Goal: Navigation & Orientation: Find specific page/section

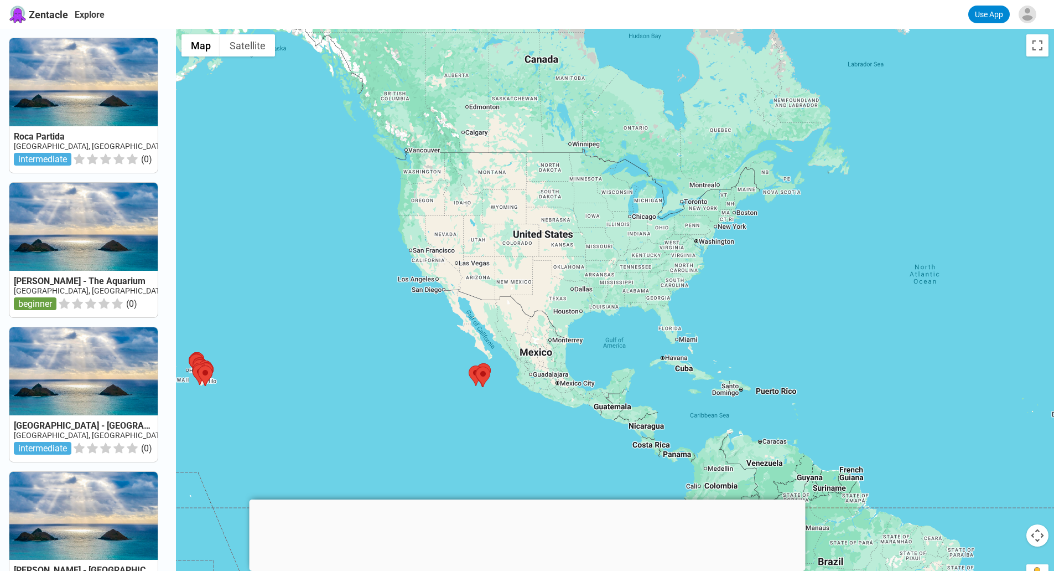
drag, startPoint x: 808, startPoint y: 120, endPoint x: 581, endPoint y: 290, distance: 284.0
click at [581, 290] on div at bounding box center [615, 314] width 878 height 571
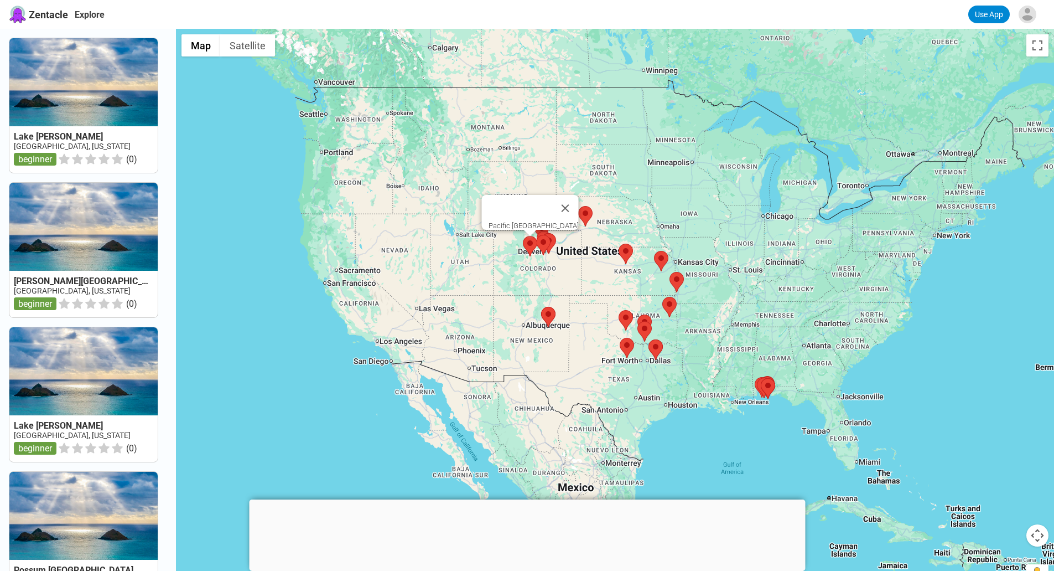
click at [523, 236] on area at bounding box center [523, 236] width 0 height 0
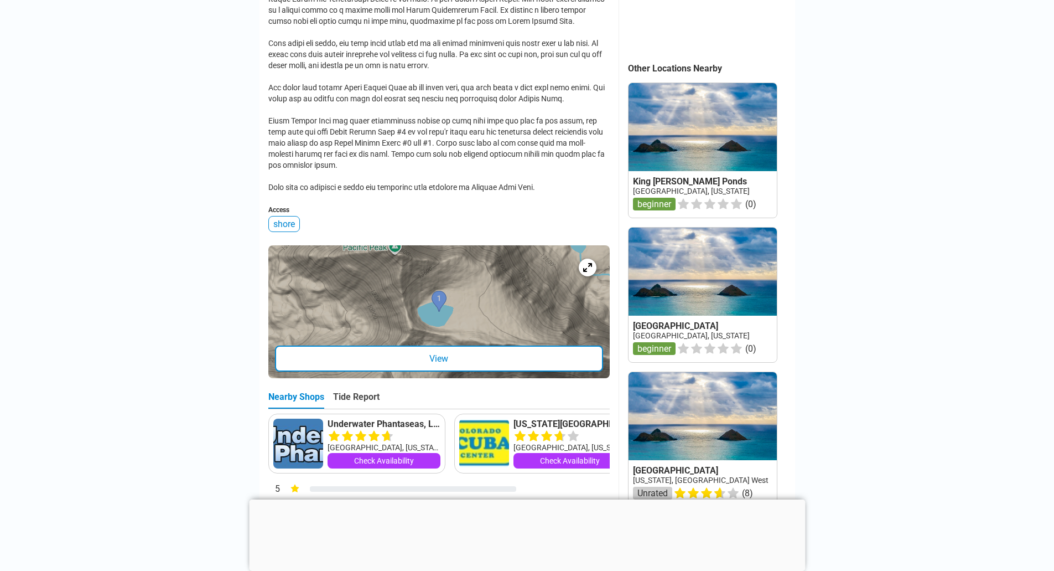
scroll to position [483, 0]
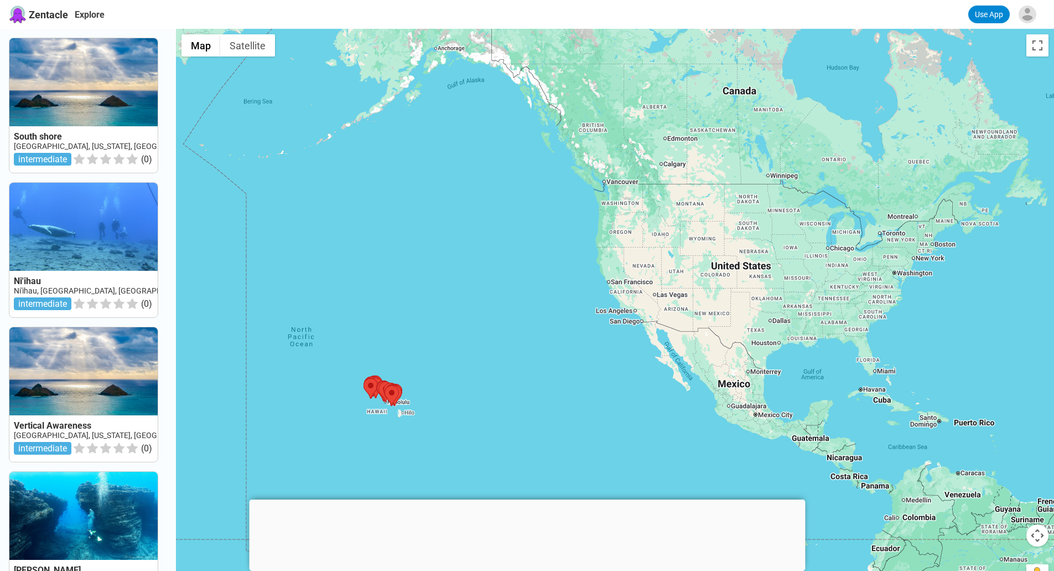
drag, startPoint x: 749, startPoint y: 321, endPoint x: 403, endPoint y: 403, distance: 356.1
click at [402, 403] on img at bounding box center [394, 395] width 14 height 20
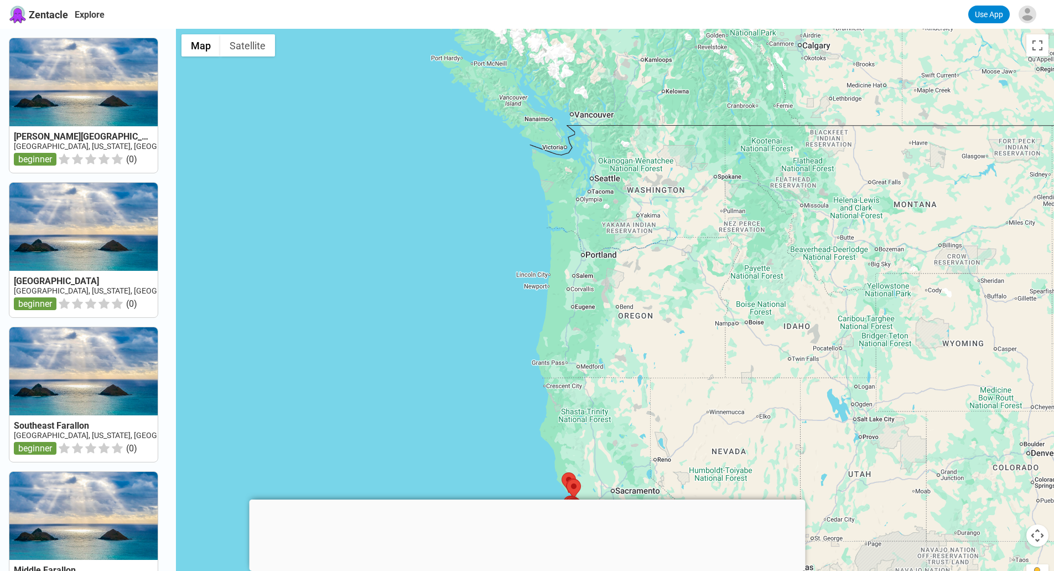
drag, startPoint x: 595, startPoint y: 161, endPoint x: 572, endPoint y: 358, distance: 197.8
click at [572, 358] on div at bounding box center [615, 314] width 878 height 571
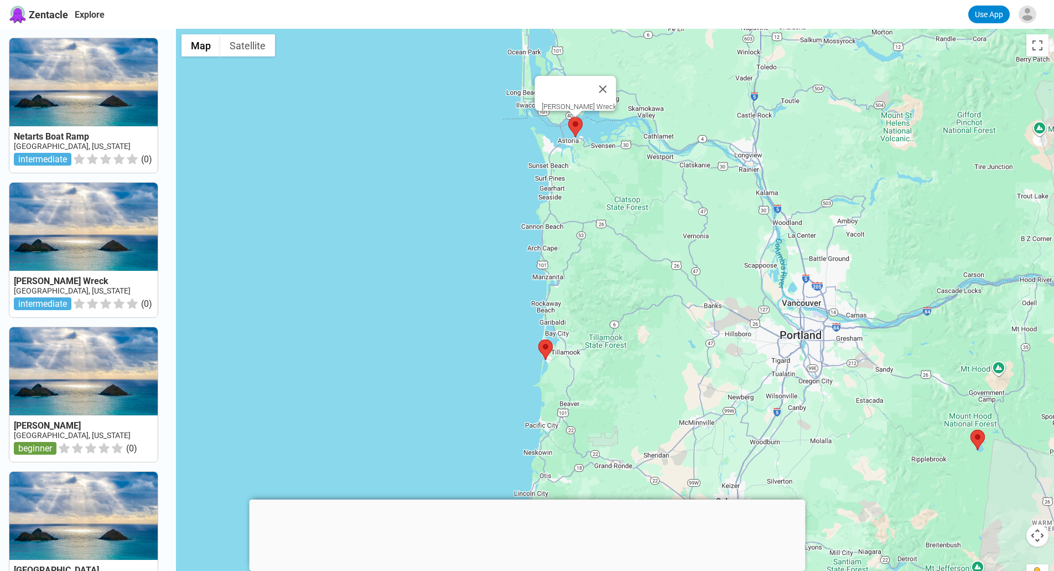
click at [568, 117] on area at bounding box center [568, 117] width 0 height 0
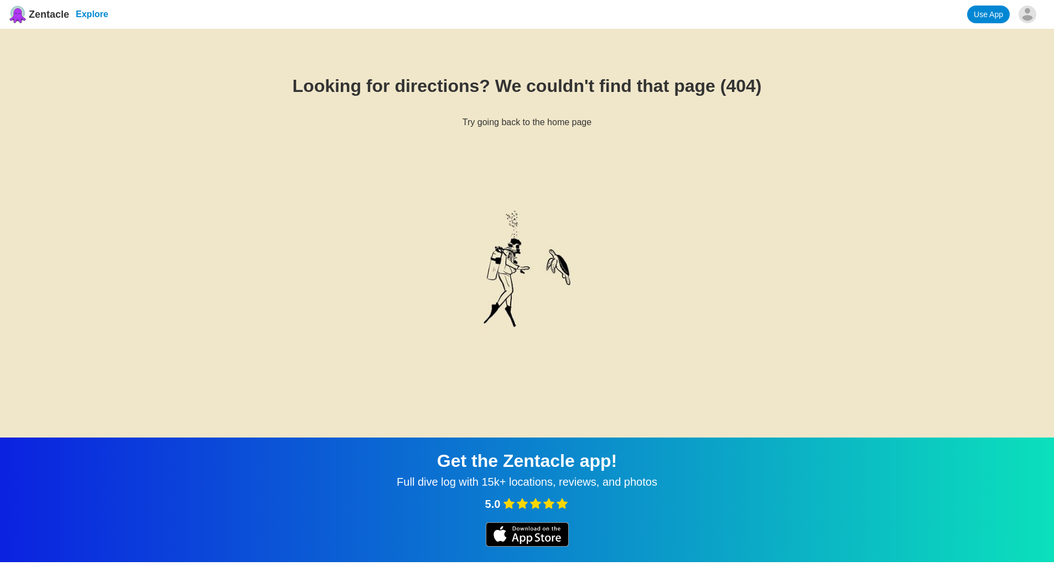
click at [97, 14] on link "Explore" at bounding box center [92, 13] width 33 height 9
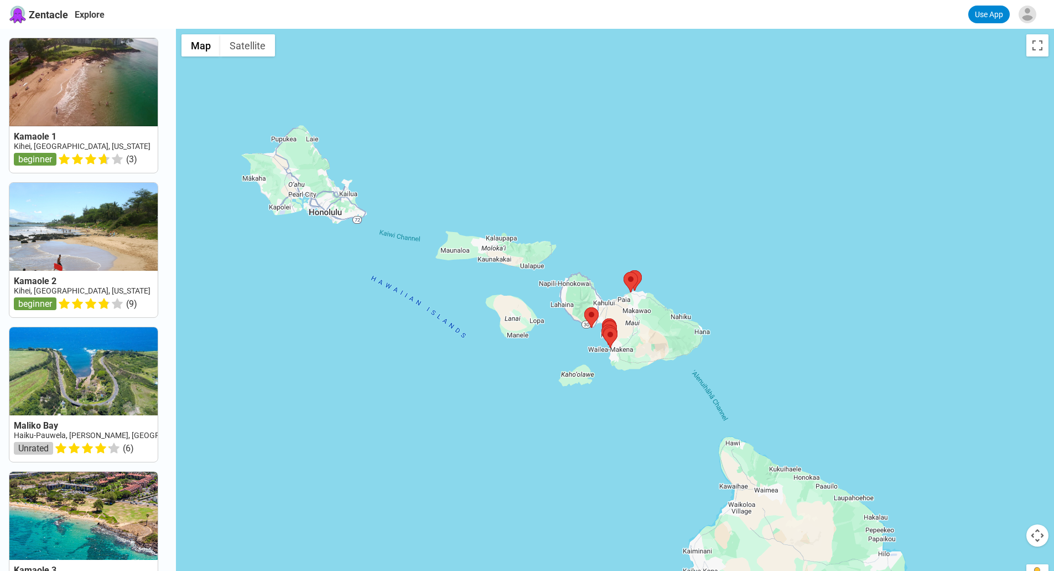
click at [45, 15] on span "Zentacle" at bounding box center [48, 15] width 39 height 12
